Goal: Contribute content: Add original content to the website for others to see

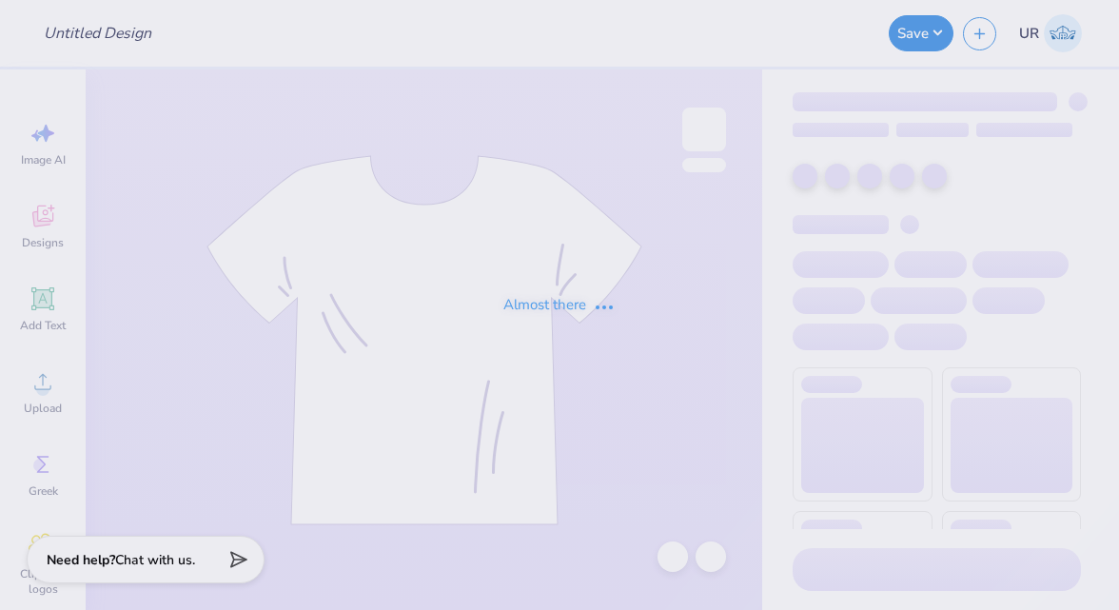
type input "Formal shirts for Kappa Kappa Gamma"
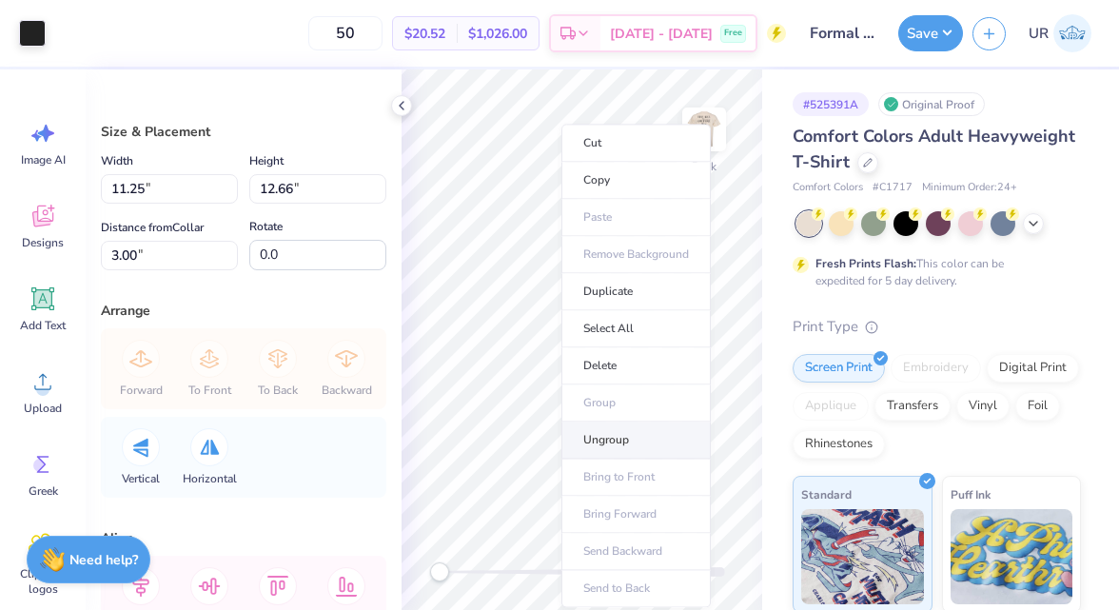
click at [596, 438] on li "Ungroup" at bounding box center [636, 440] width 149 height 37
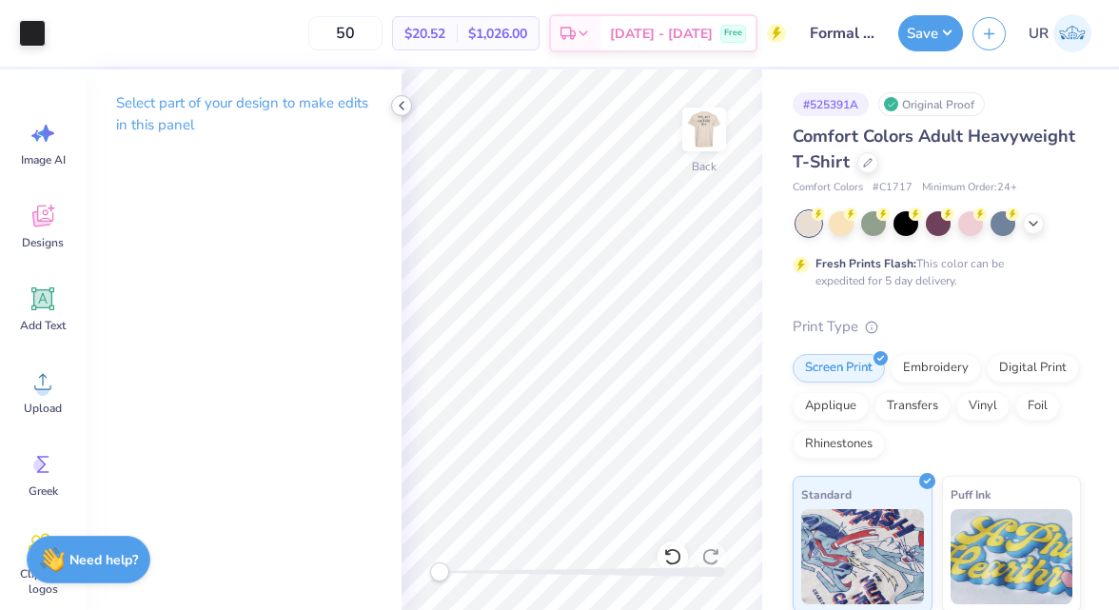
click at [406, 105] on icon at bounding box center [401, 105] width 15 height 15
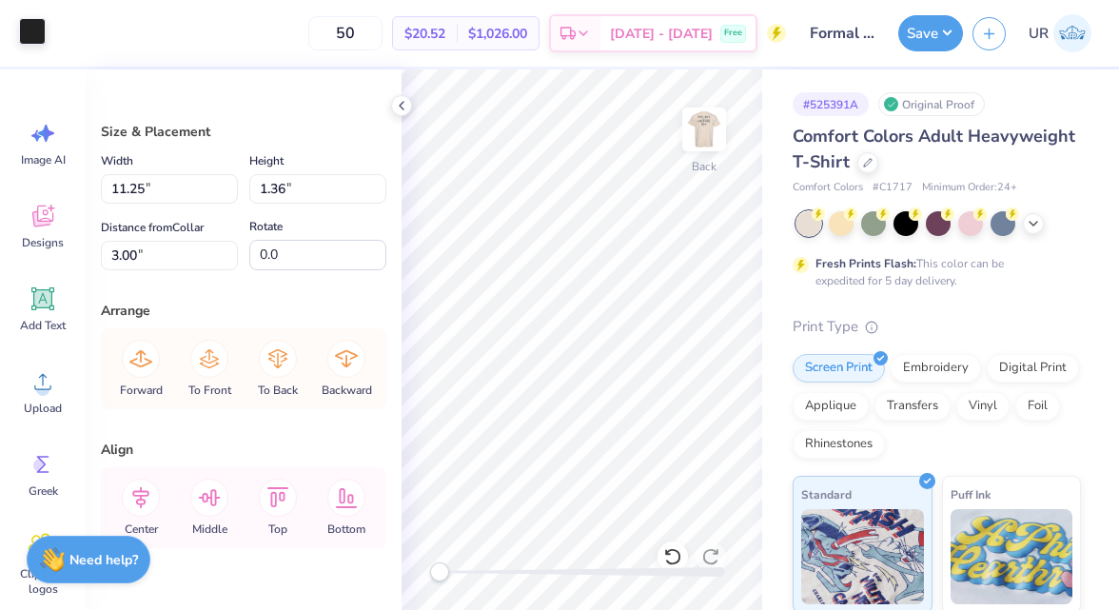
click at [29, 36] on div at bounding box center [32, 31] width 27 height 27
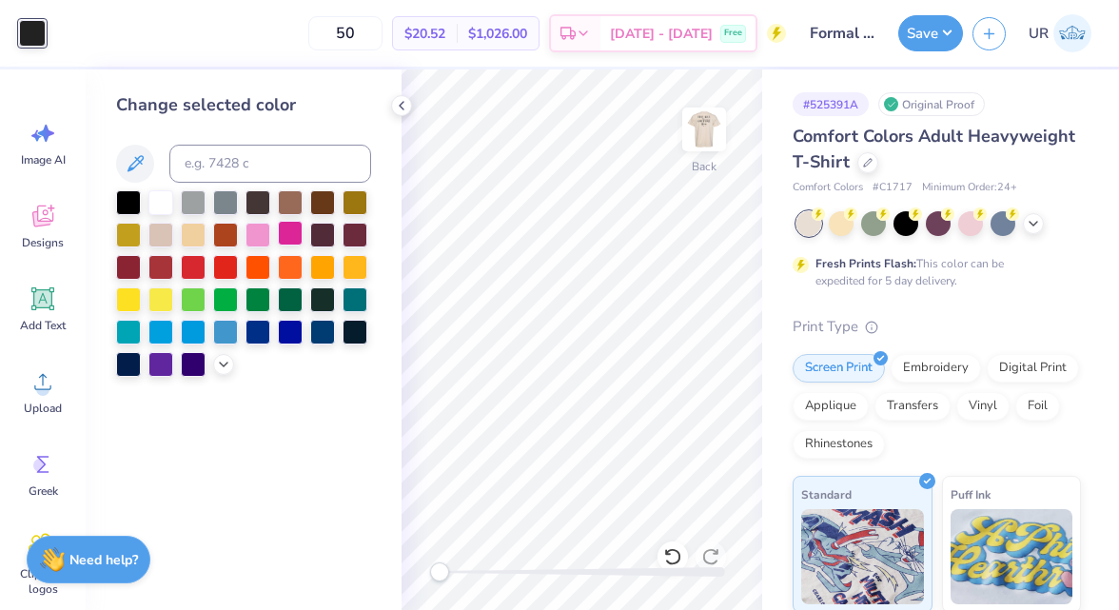
click at [278, 235] on div at bounding box center [290, 233] width 25 height 25
click at [164, 266] on div at bounding box center [160, 265] width 25 height 25
click at [112, 267] on div "Change selected color" at bounding box center [244, 339] width 316 height 541
click at [292, 234] on div at bounding box center [290, 233] width 25 height 25
click at [221, 366] on icon at bounding box center [223, 362] width 15 height 15
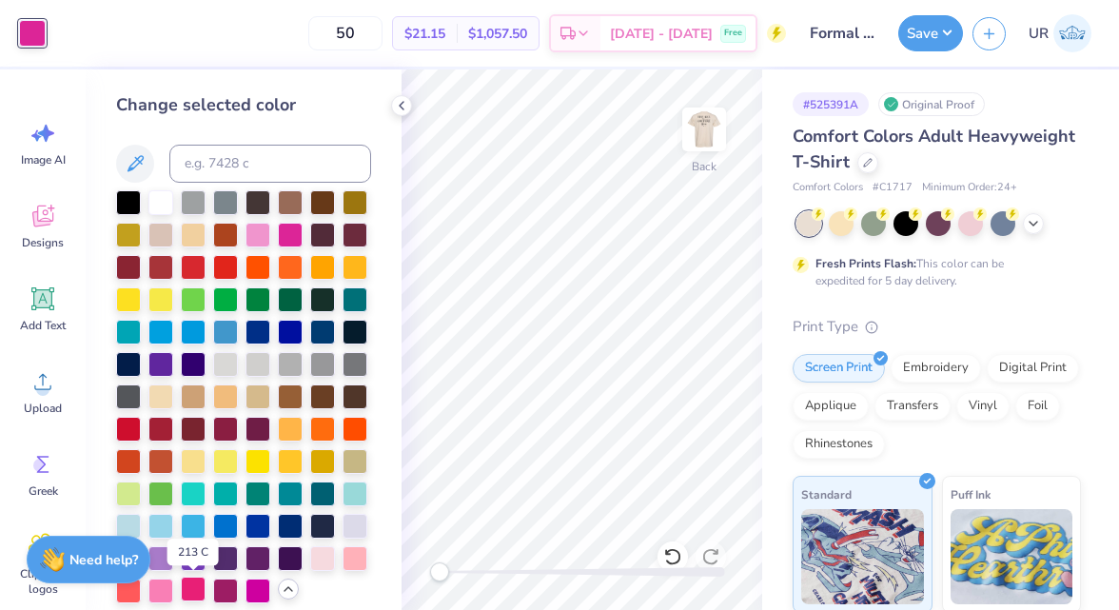
click at [198, 589] on div at bounding box center [193, 589] width 25 height 25
click at [165, 555] on div at bounding box center [160, 556] width 25 height 25
click at [263, 585] on div at bounding box center [258, 589] width 25 height 25
click at [130, 596] on div at bounding box center [128, 589] width 25 height 25
click at [156, 596] on div at bounding box center [160, 589] width 25 height 25
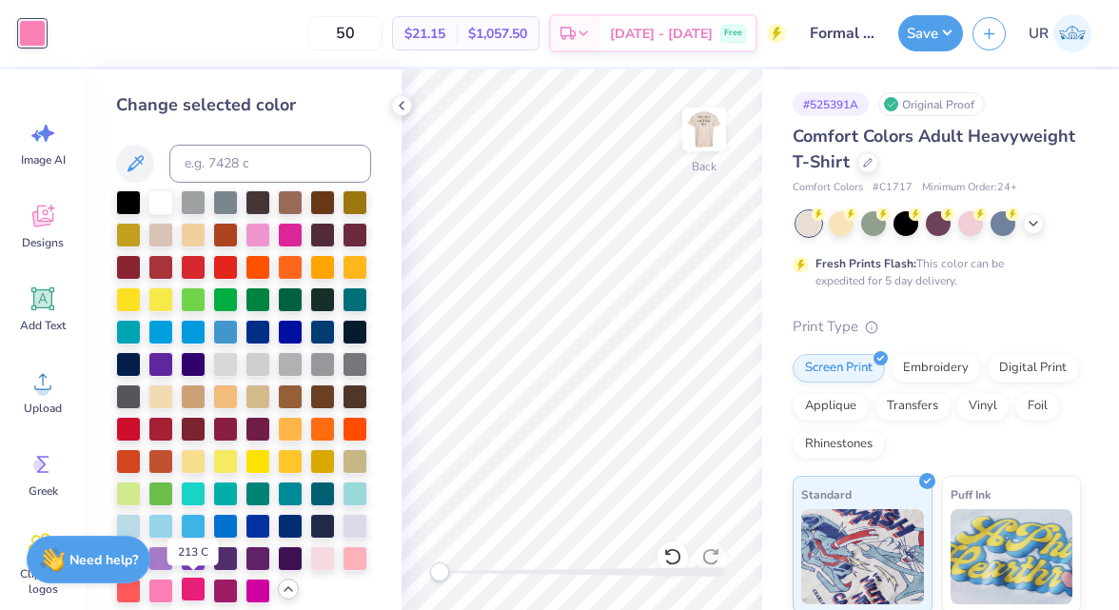
click at [191, 592] on div at bounding box center [193, 589] width 25 height 25
click at [404, 113] on div at bounding box center [401, 105] width 21 height 21
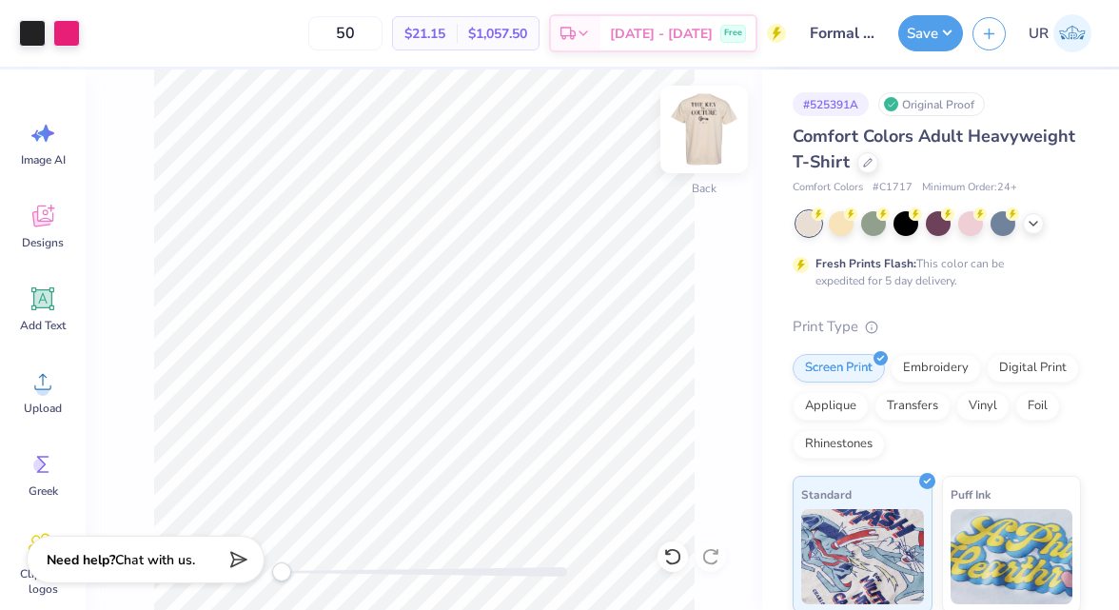
click at [713, 116] on img at bounding box center [704, 129] width 76 height 76
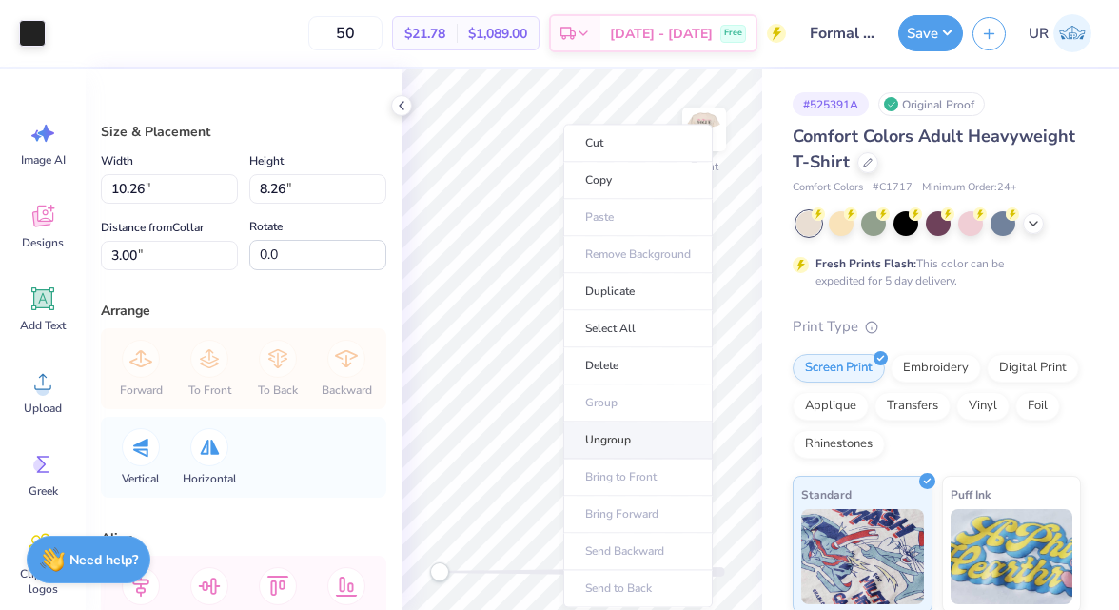
click at [602, 444] on li "Ungroup" at bounding box center [638, 440] width 149 height 37
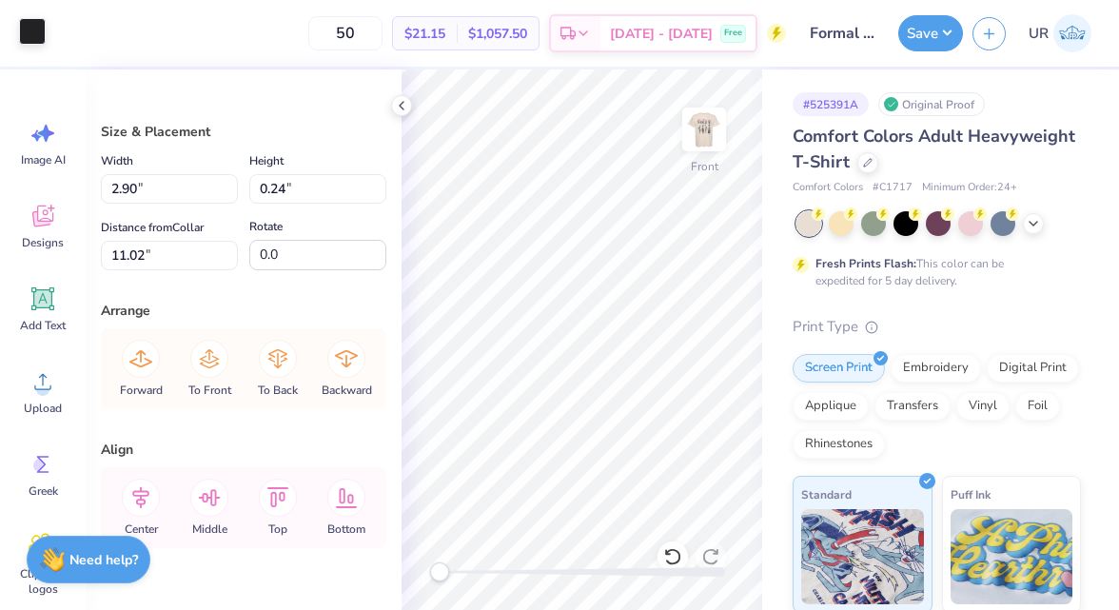
click at [32, 32] on div at bounding box center [32, 31] width 27 height 27
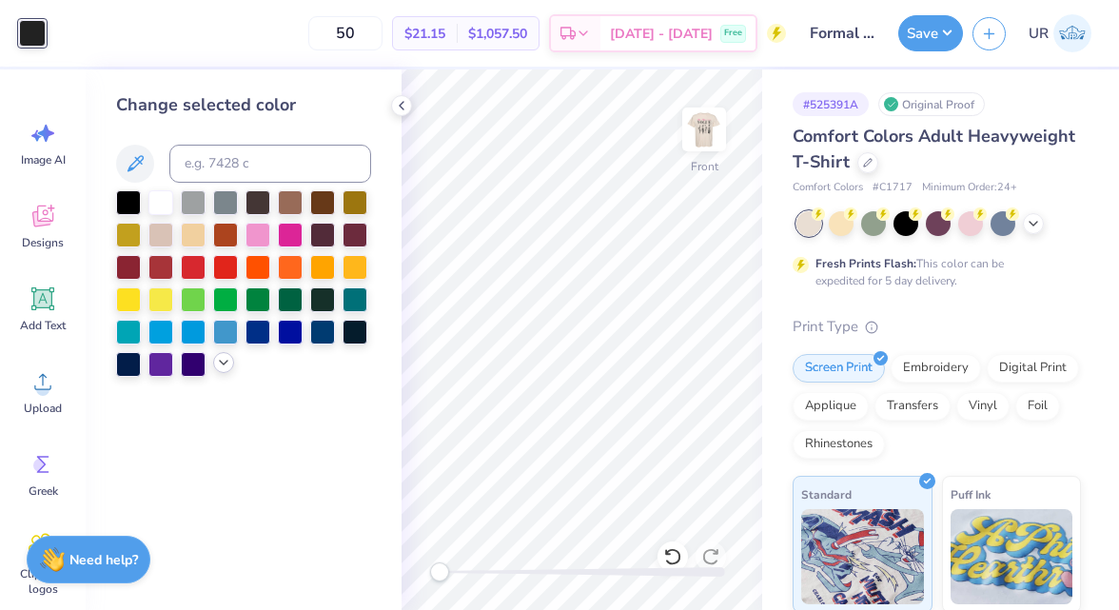
click at [226, 364] on icon at bounding box center [223, 362] width 15 height 15
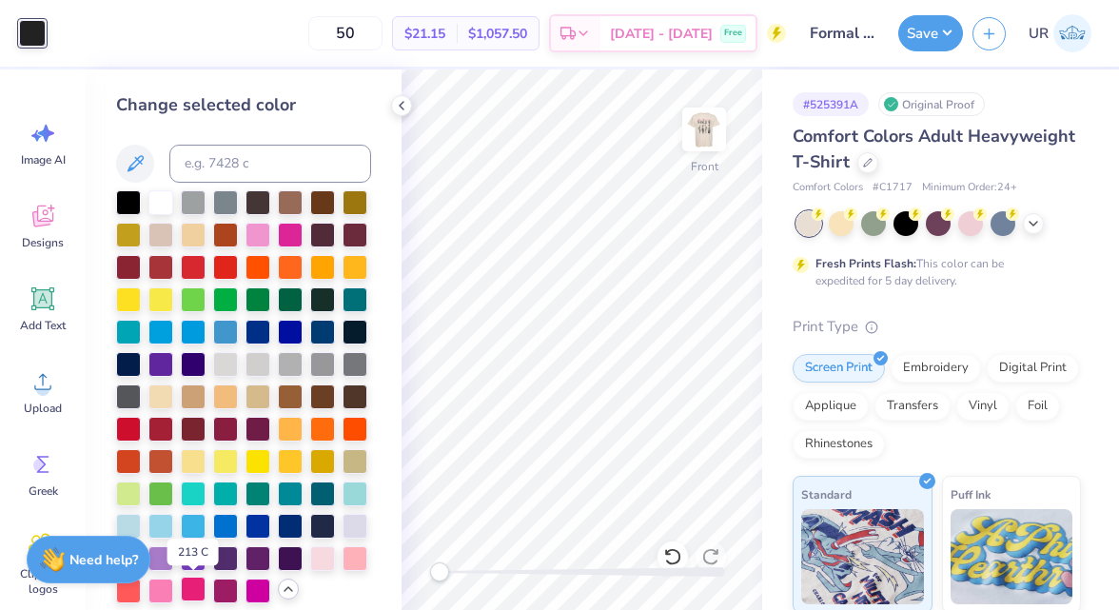
click at [202, 594] on div at bounding box center [193, 589] width 25 height 25
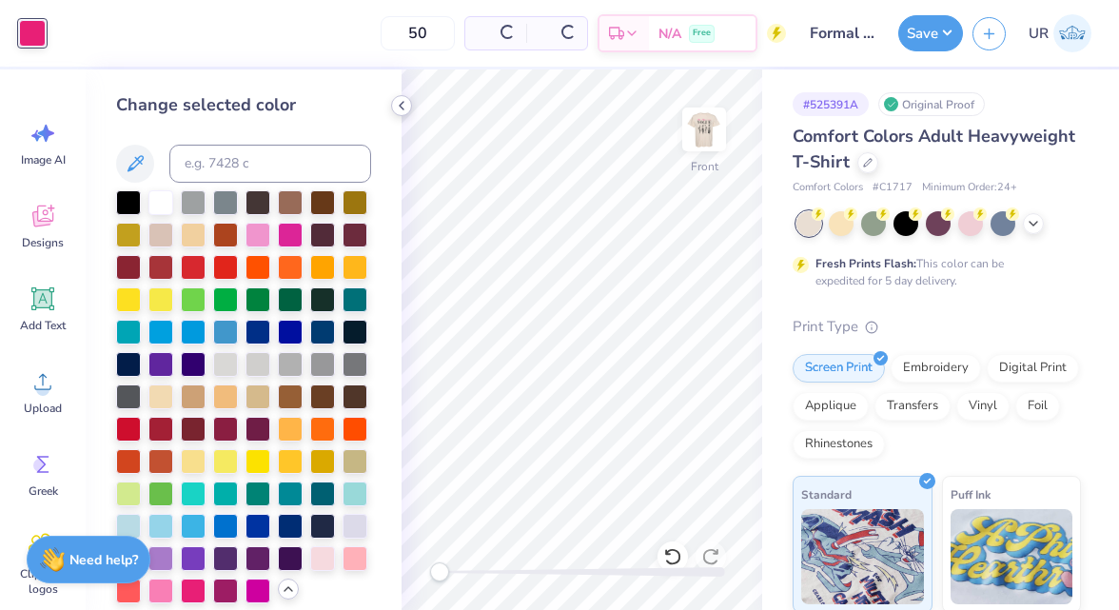
click at [400, 102] on icon at bounding box center [401, 105] width 15 height 15
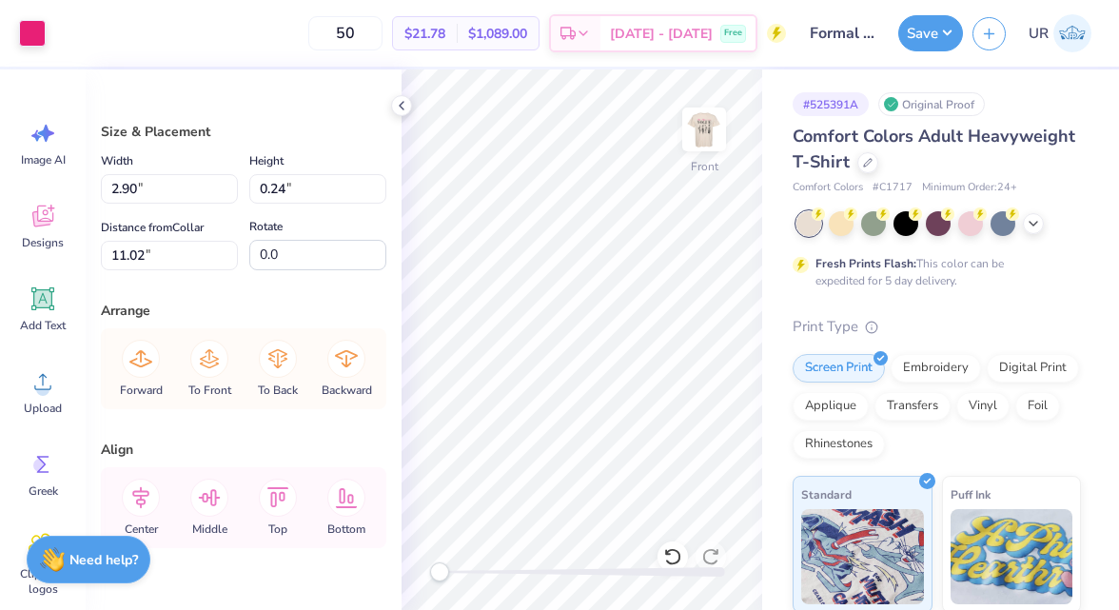
type input "3.37"
type input "0.28"
type input "11.03"
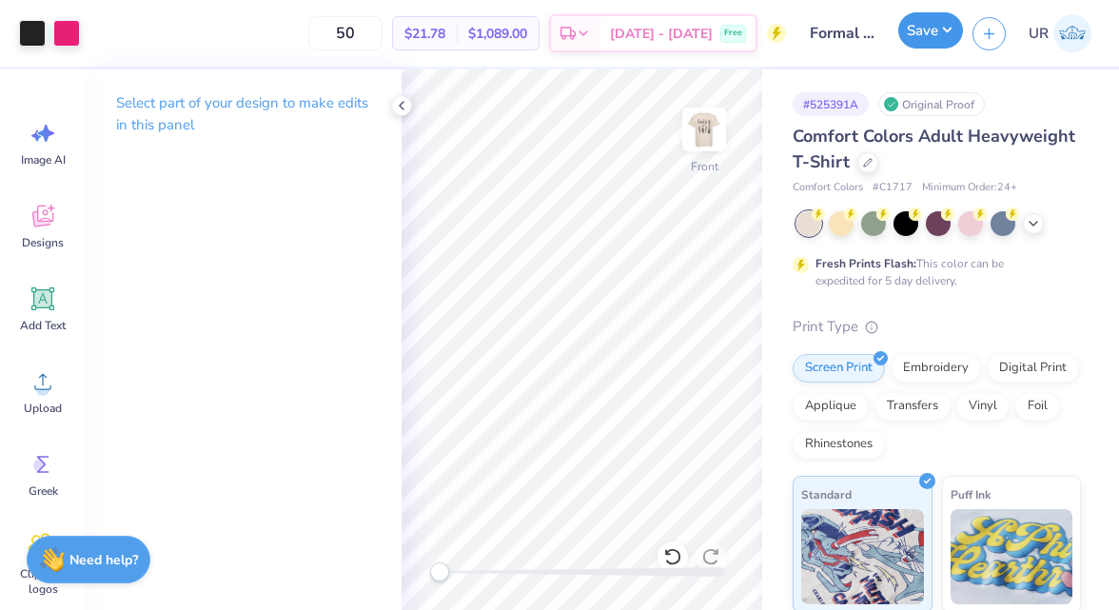
click at [926, 31] on button "Save" at bounding box center [931, 30] width 65 height 36
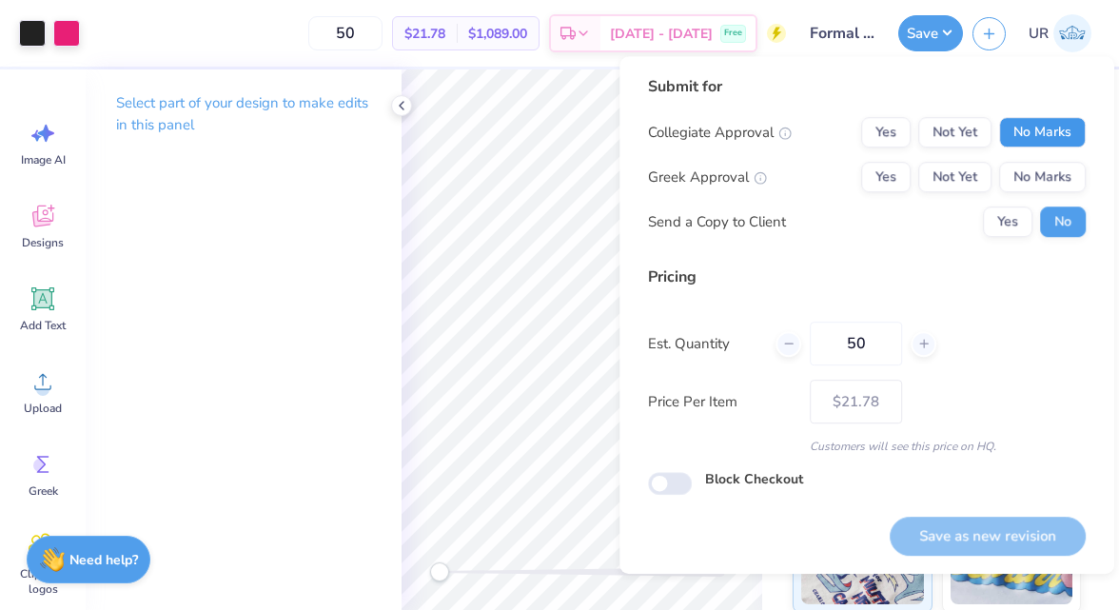
click at [1012, 130] on button "No Marks" at bounding box center [1042, 132] width 87 height 30
click at [888, 176] on button "Yes" at bounding box center [885, 177] width 49 height 30
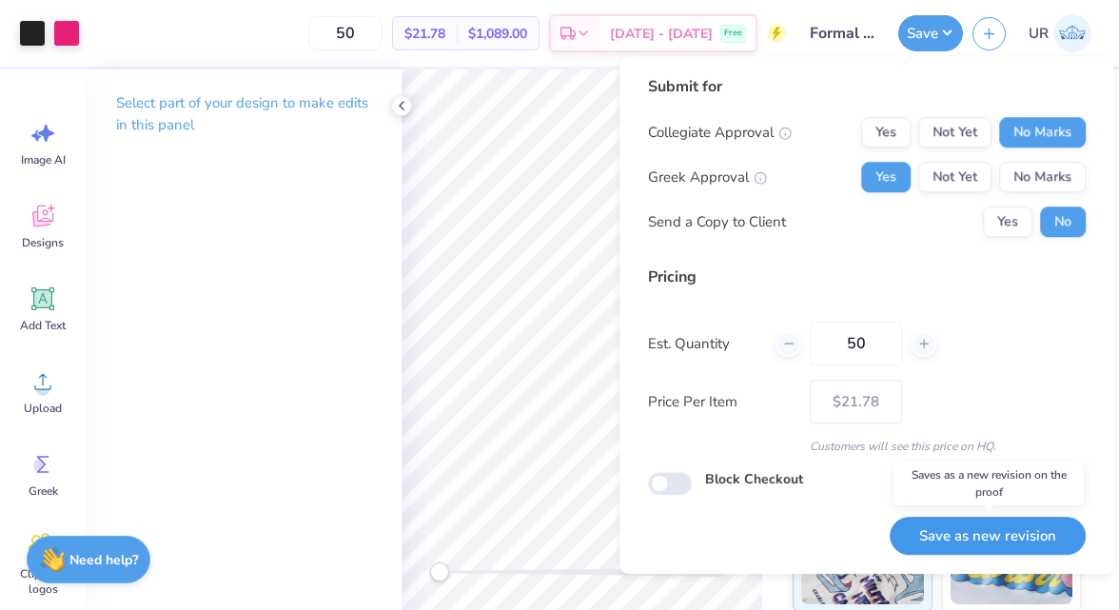
click at [953, 544] on button "Save as new revision" at bounding box center [988, 536] width 196 height 39
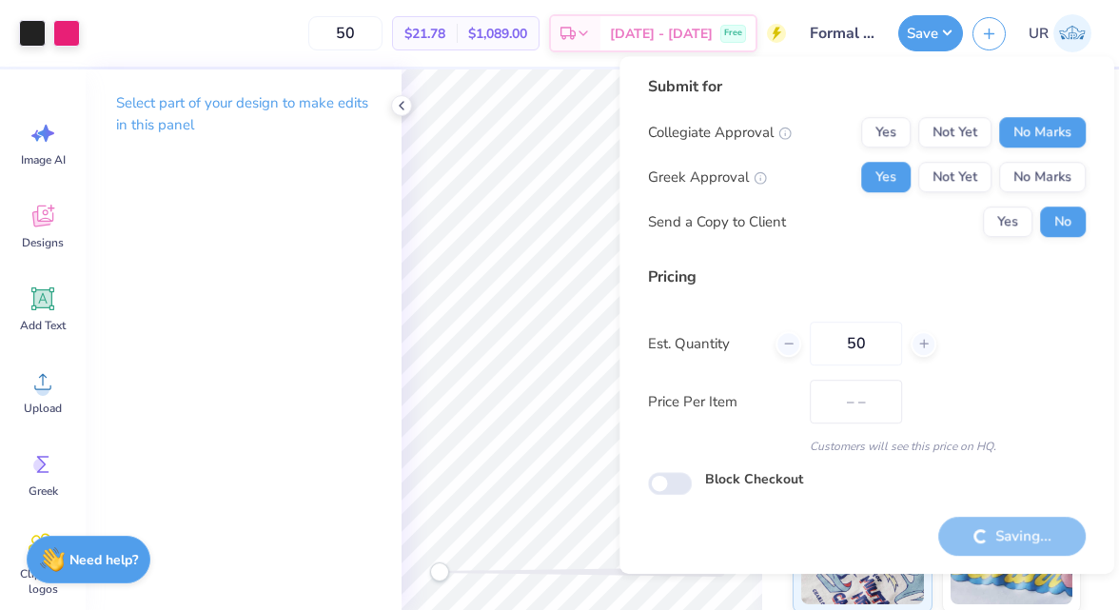
type input "$21.78"
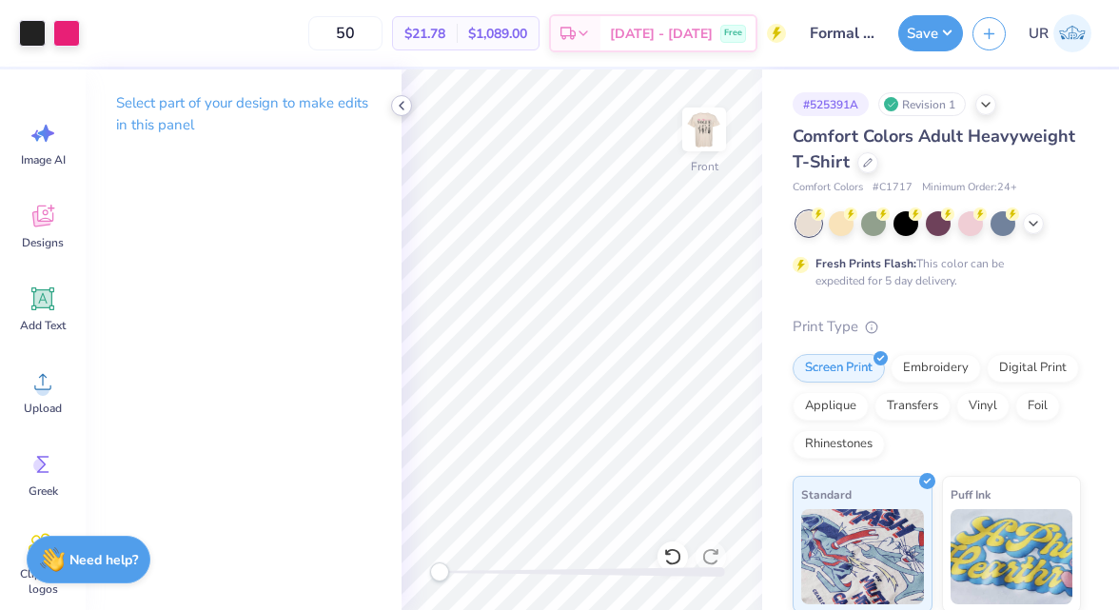
click at [405, 109] on icon at bounding box center [401, 105] width 15 height 15
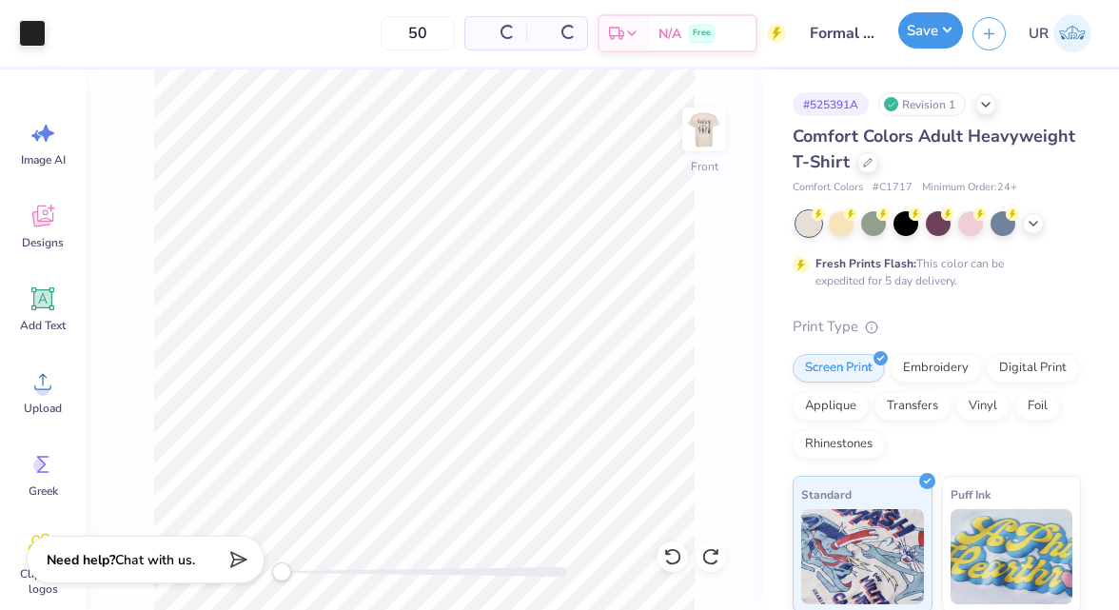
click at [928, 34] on button "Save" at bounding box center [931, 30] width 65 height 36
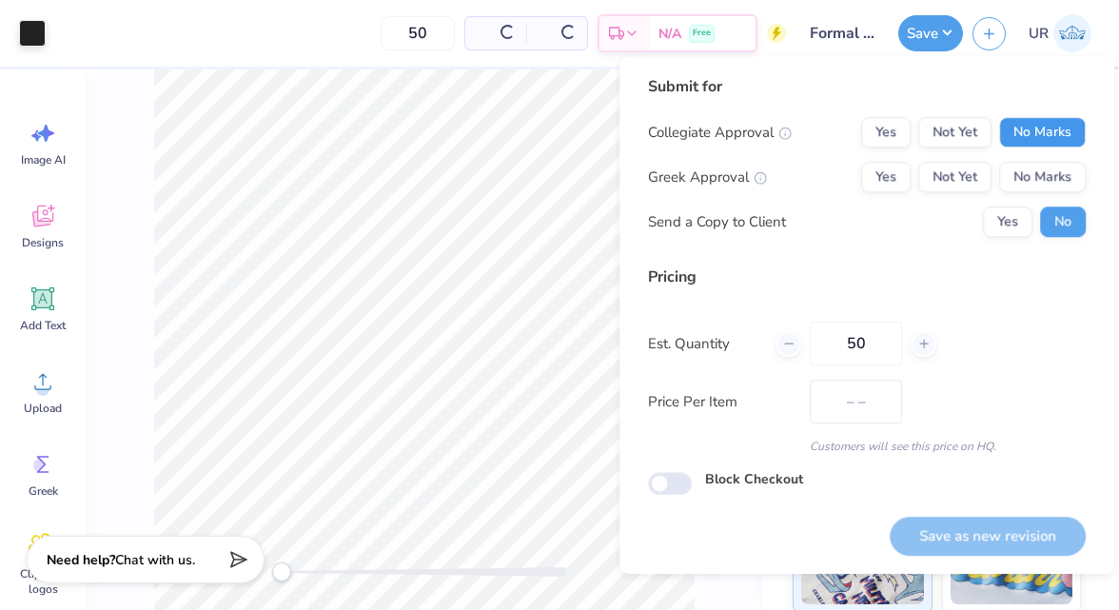
click at [1031, 140] on button "No Marks" at bounding box center [1042, 132] width 87 height 30
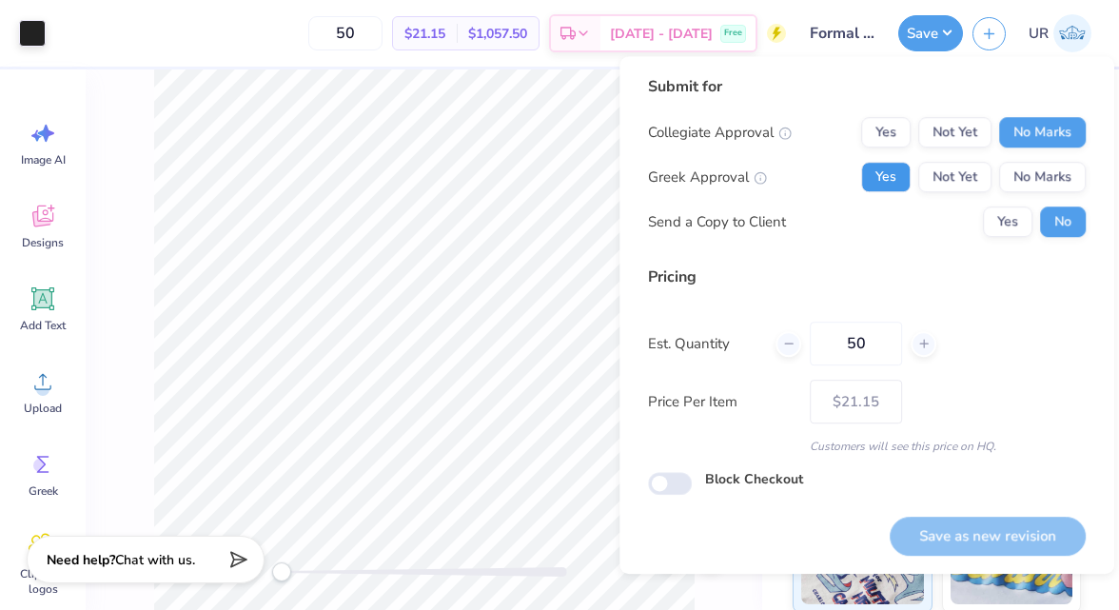
click at [881, 176] on button "Yes" at bounding box center [885, 177] width 49 height 30
click at [940, 532] on button "Save as new revision" at bounding box center [988, 536] width 196 height 39
type input "$21.15"
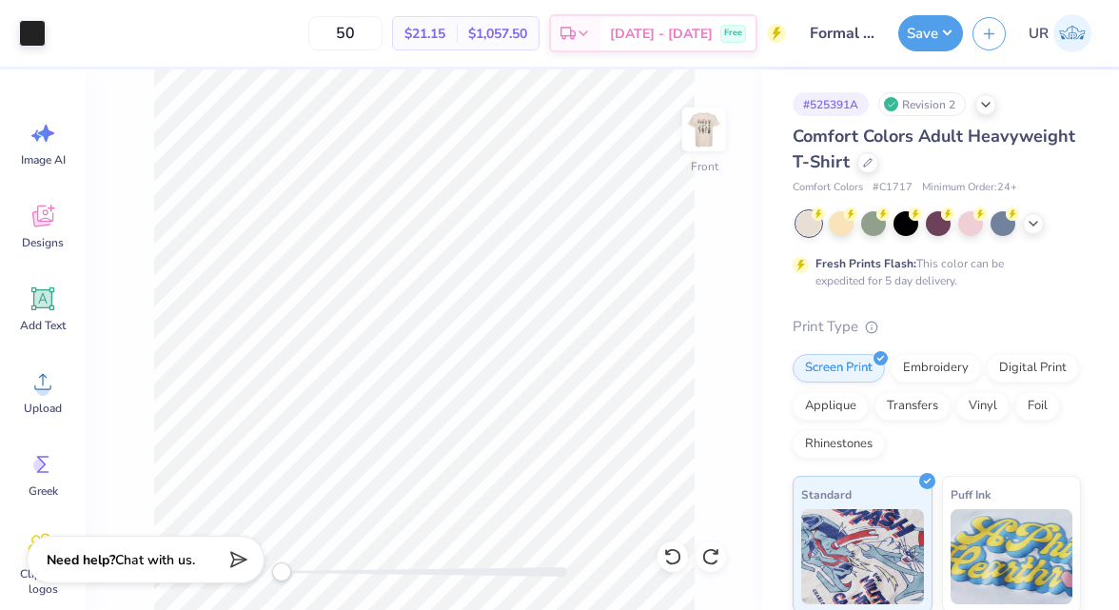
click at [691, 141] on img at bounding box center [704, 129] width 38 height 38
click at [993, 222] on div at bounding box center [1003, 221] width 25 height 25
click at [846, 215] on circle at bounding box center [850, 212] width 13 height 13
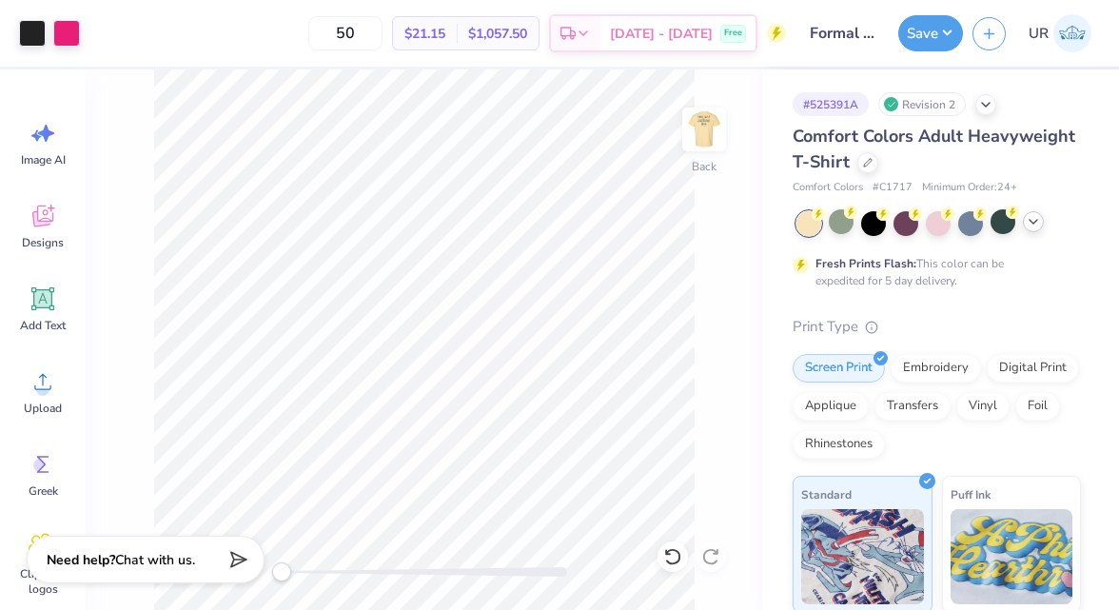
click at [1039, 224] on icon at bounding box center [1033, 221] width 15 height 15
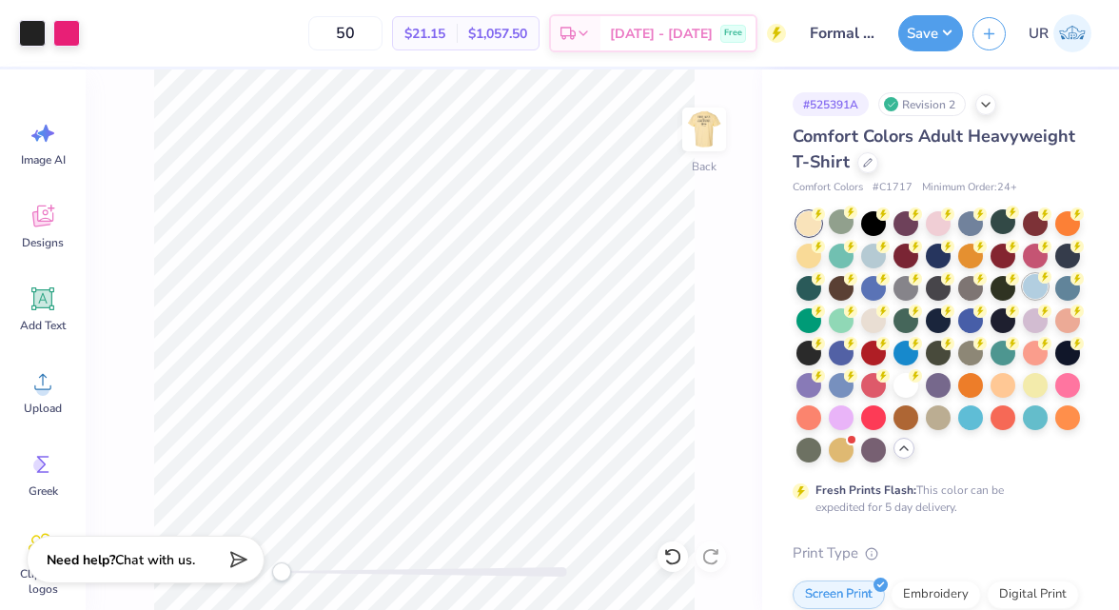
click at [1038, 277] on div at bounding box center [1035, 286] width 25 height 25
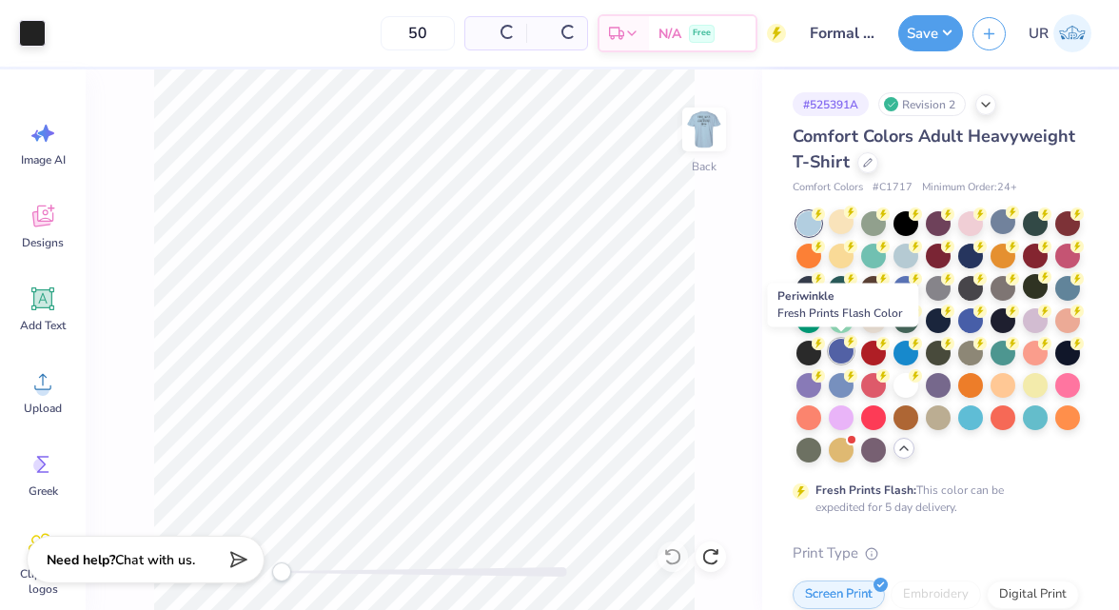
click at [845, 354] on div at bounding box center [841, 351] width 25 height 25
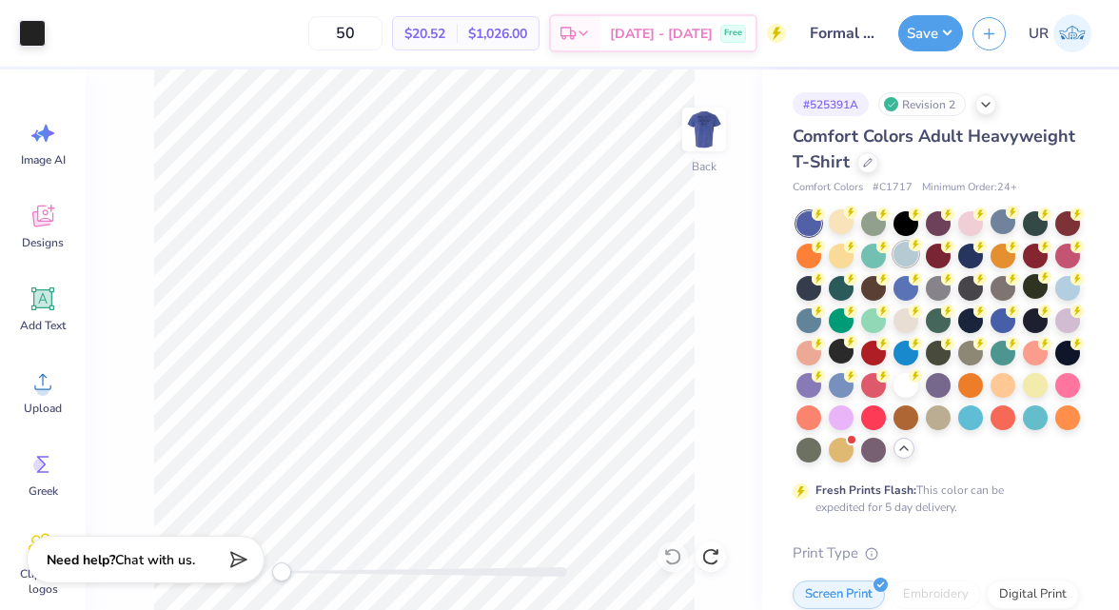
click at [907, 262] on div at bounding box center [906, 254] width 25 height 25
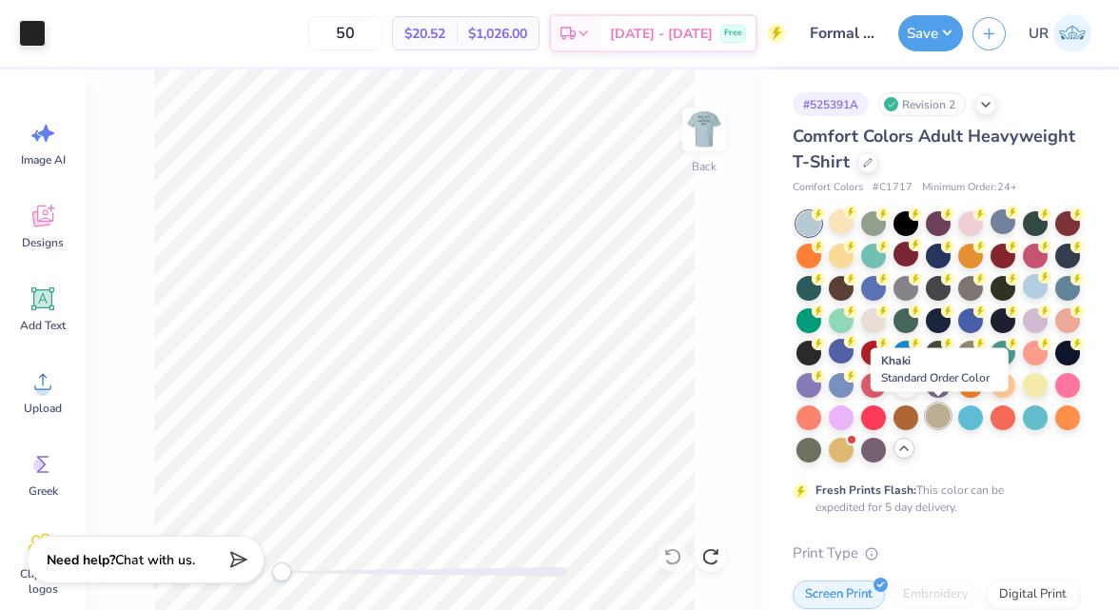
click at [934, 414] on div at bounding box center [938, 416] width 25 height 25
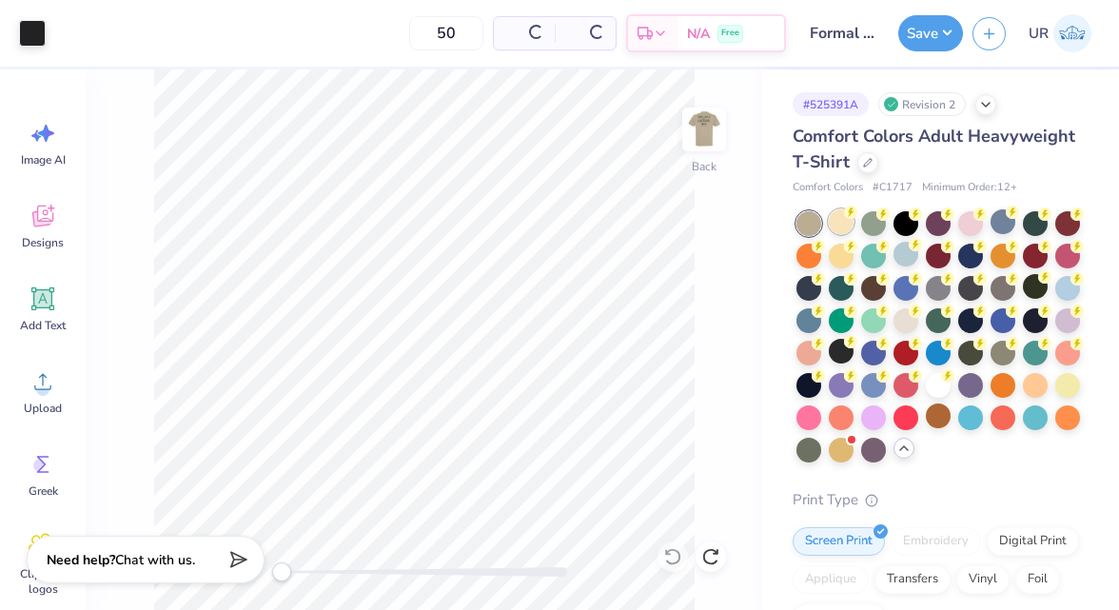
click at [837, 228] on div at bounding box center [841, 221] width 25 height 25
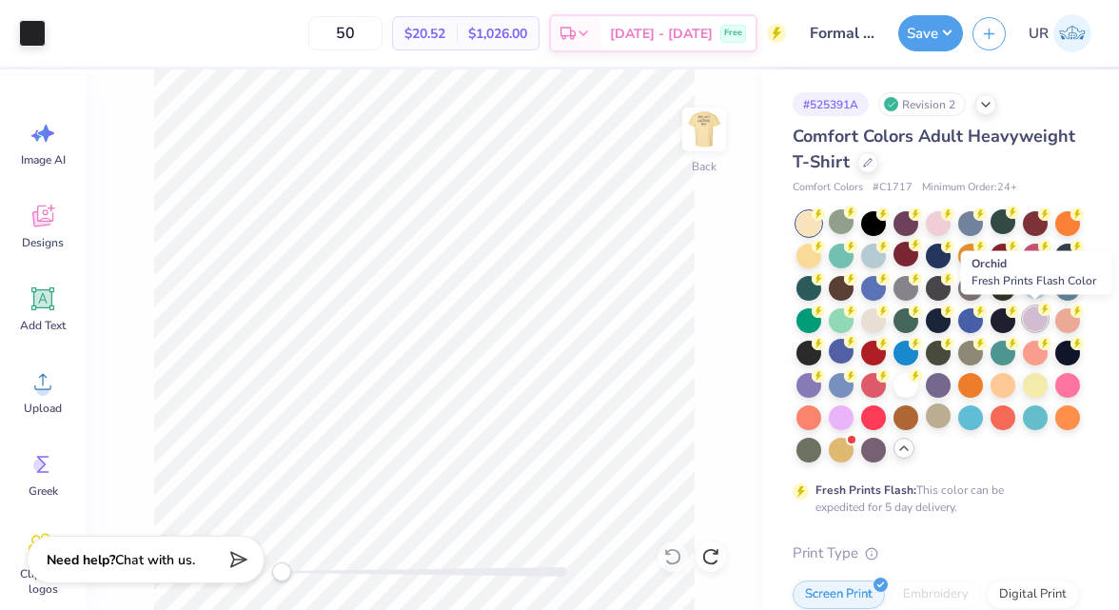
click at [1035, 322] on div at bounding box center [1035, 319] width 25 height 25
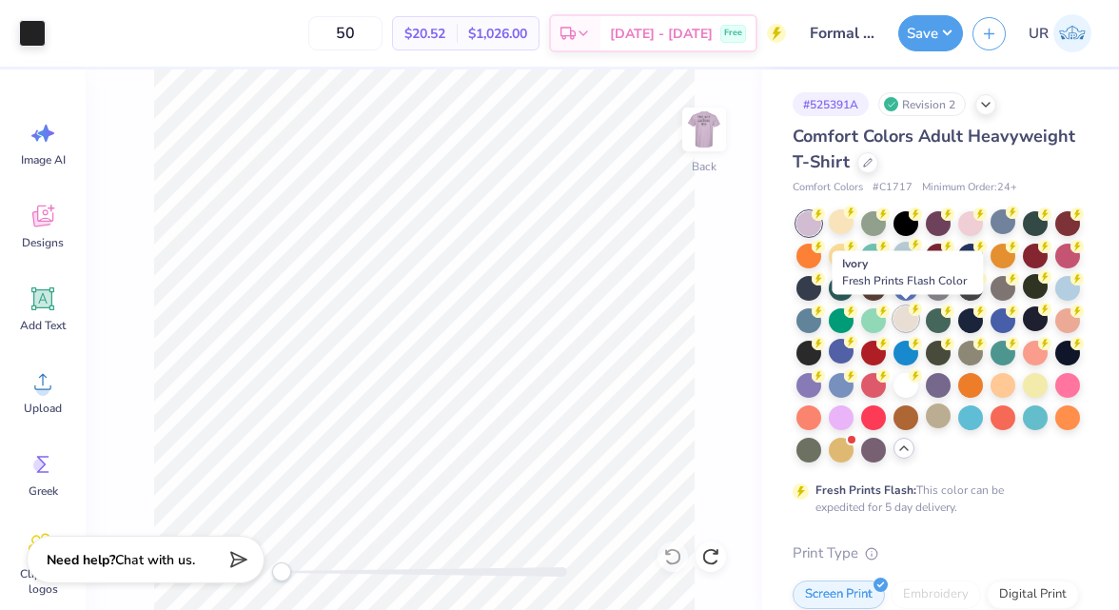
click at [916, 316] on div at bounding box center [906, 319] width 25 height 25
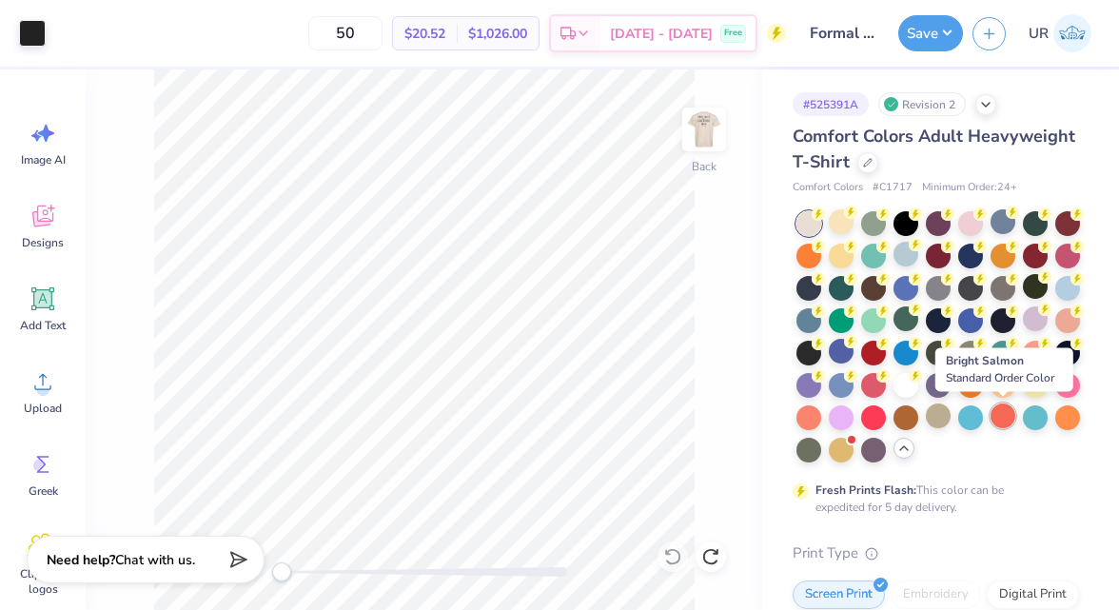
click at [995, 417] on div at bounding box center [1003, 416] width 25 height 25
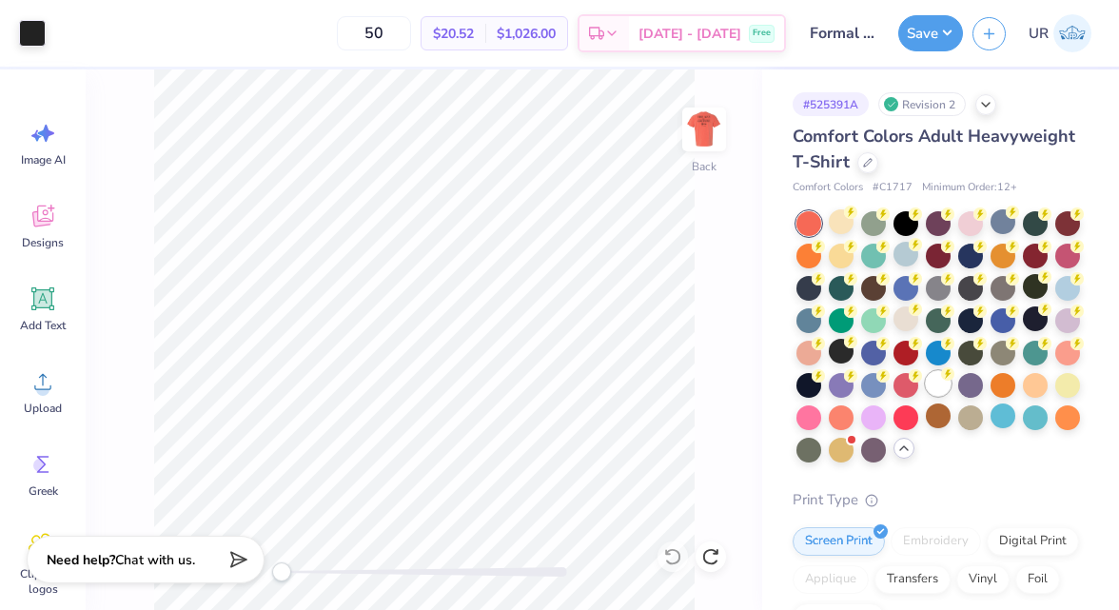
click at [941, 392] on div at bounding box center [938, 383] width 25 height 25
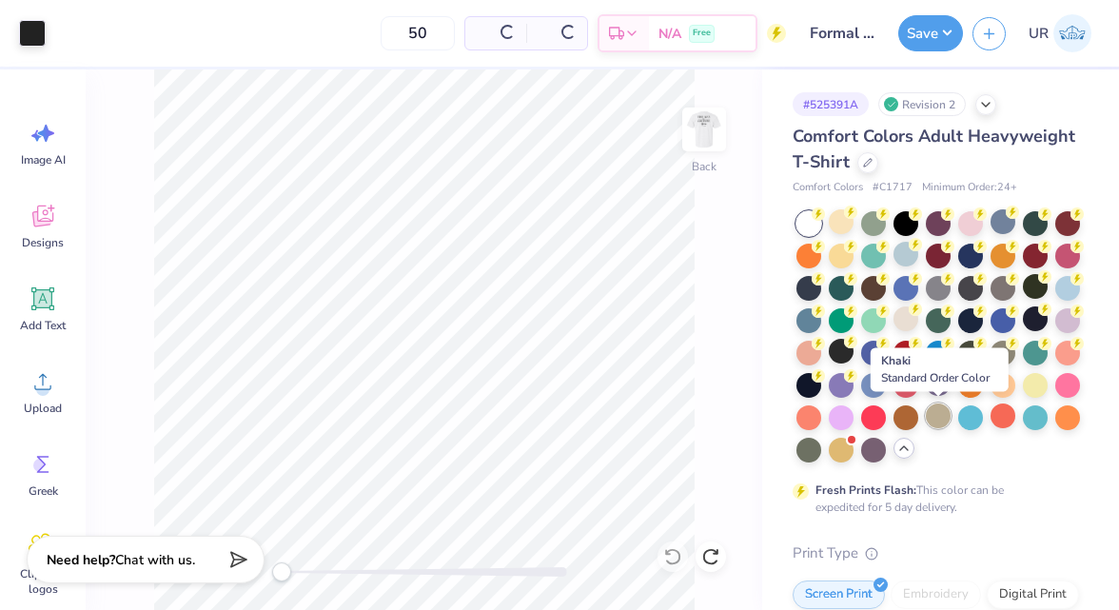
click at [940, 419] on div at bounding box center [938, 416] width 25 height 25
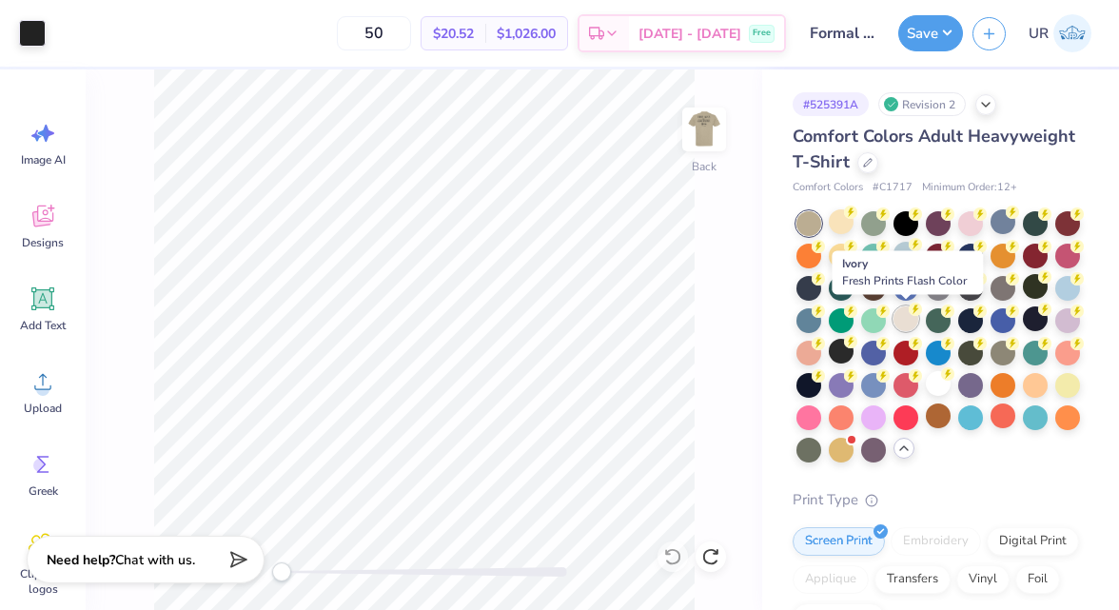
click at [906, 324] on div at bounding box center [906, 319] width 25 height 25
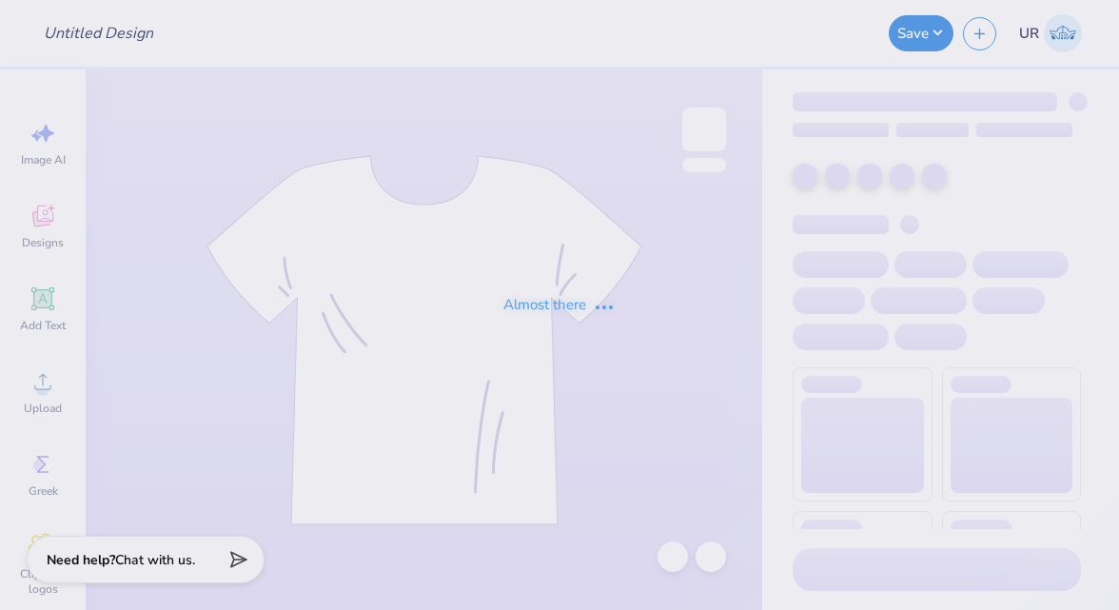
type input "Formal shirts for Kappa Kappa Gamma"
